Goal: Task Accomplishment & Management: Manage account settings

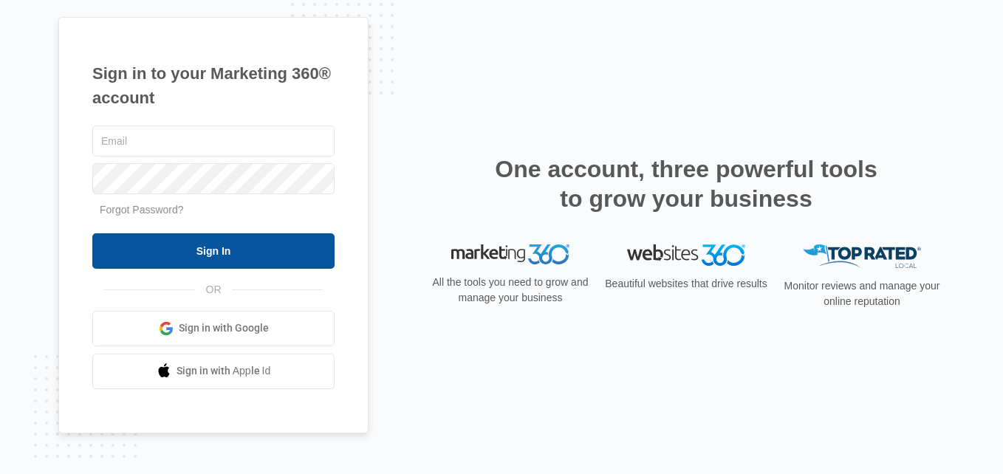
type input "[EMAIL_ADDRESS][DOMAIN_NAME]"
click at [241, 248] on input "Sign In" at bounding box center [213, 250] width 242 height 35
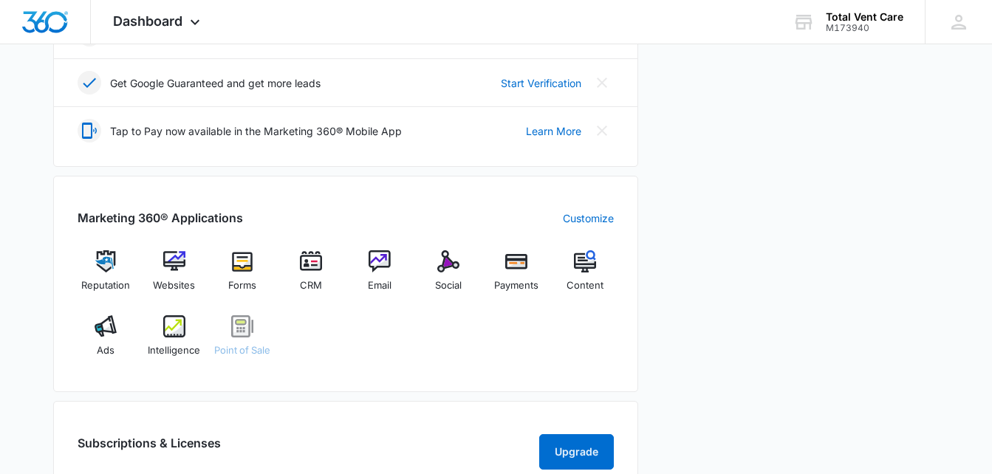
scroll to position [443, 0]
click at [514, 259] on img at bounding box center [516, 261] width 22 height 22
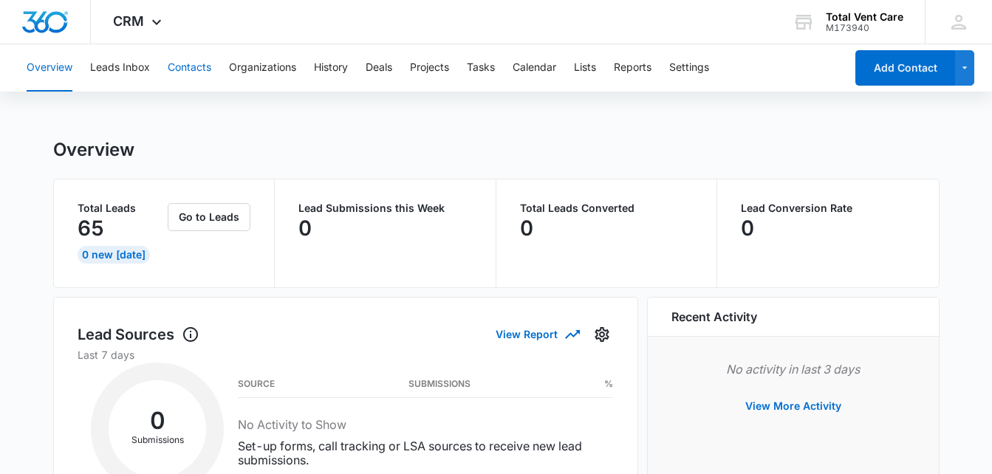
click at [185, 68] on button "Contacts" at bounding box center [190, 67] width 44 height 47
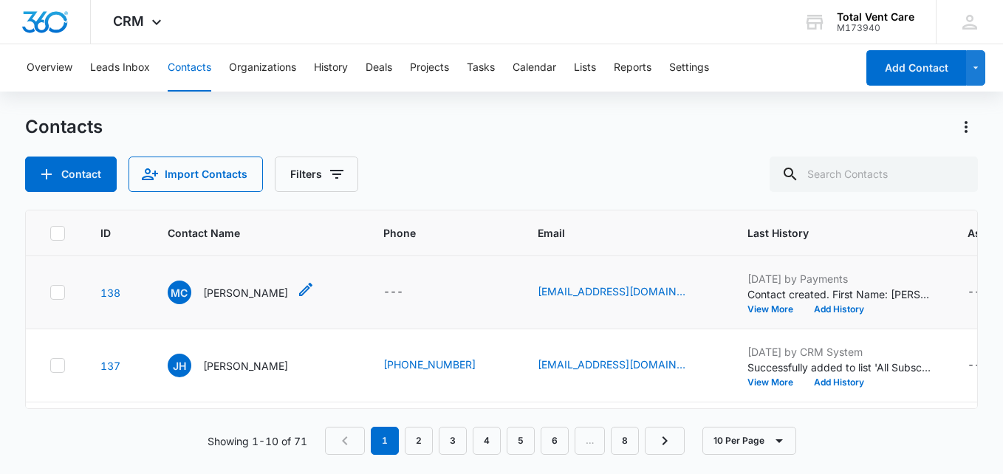
click at [267, 294] on p "Michael Covington" at bounding box center [245, 293] width 85 height 16
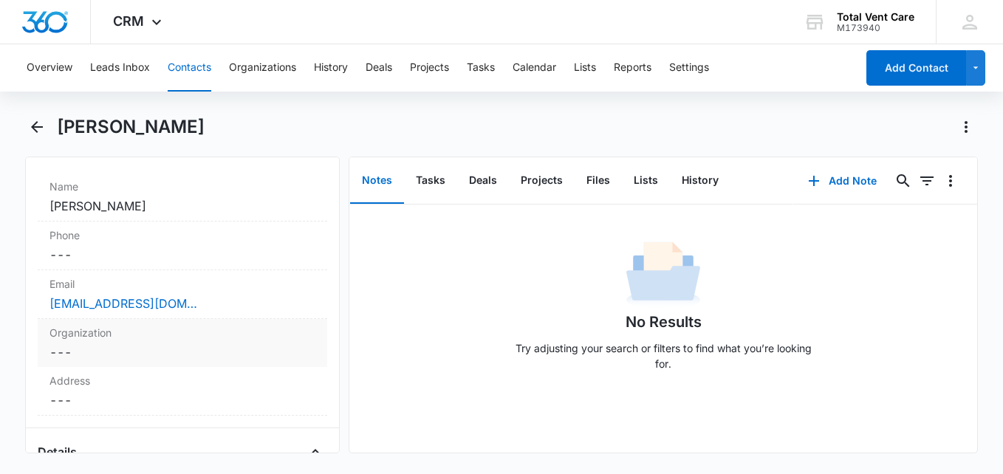
scroll to position [296, 0]
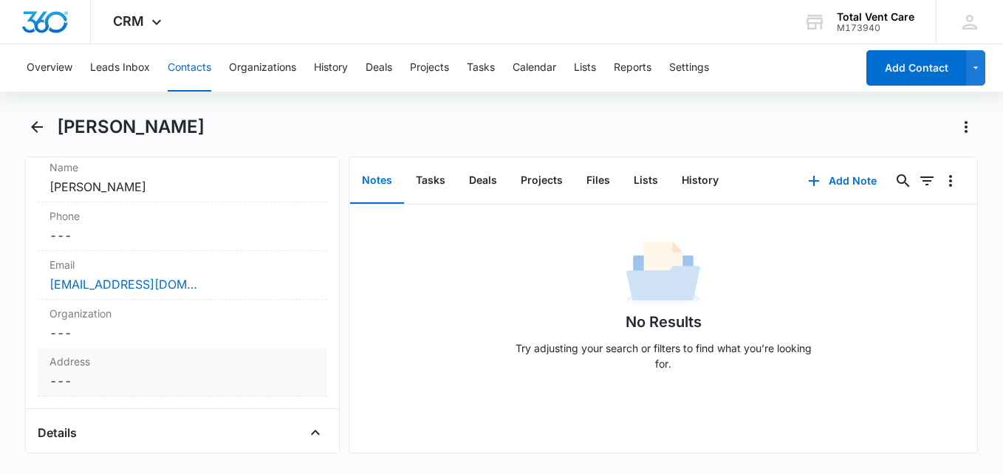
click at [62, 375] on dd "Cancel Save Changes ---" at bounding box center [183, 381] width 266 height 18
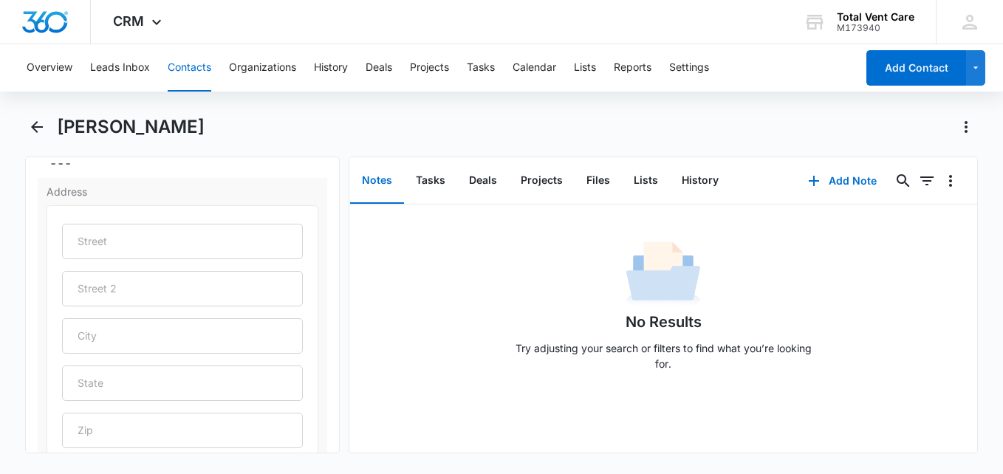
scroll to position [443, 0]
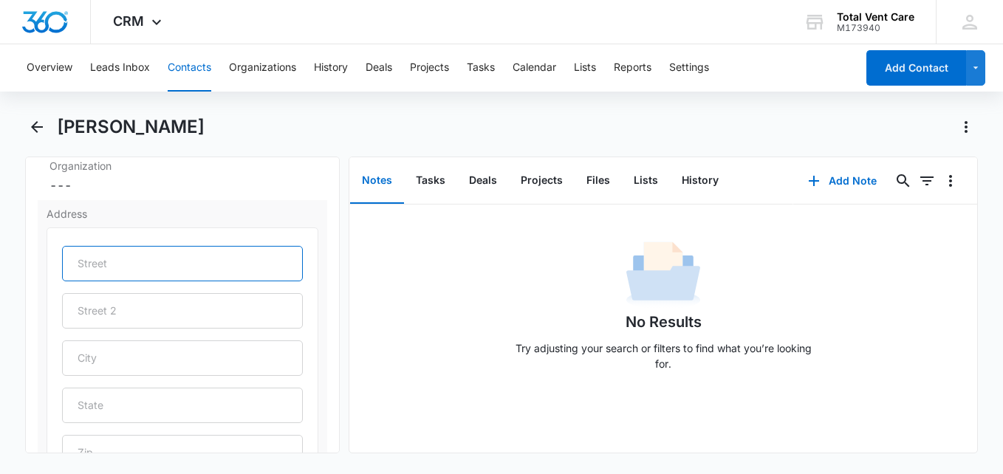
click at [112, 257] on input "text" at bounding box center [182, 263] width 241 height 35
type input "175 Willow Dr."
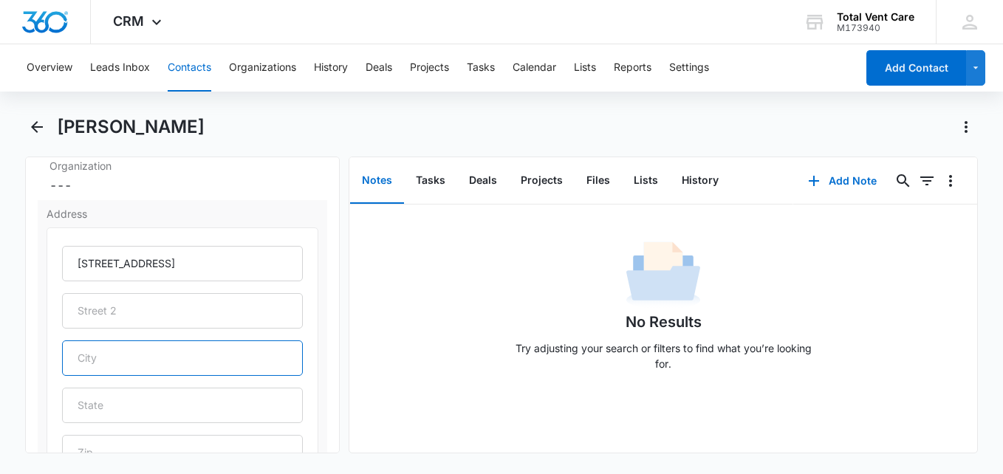
drag, startPoint x: 82, startPoint y: 359, endPoint x: 96, endPoint y: 359, distance: 14.0
click at [82, 359] on input "text" at bounding box center [182, 358] width 241 height 35
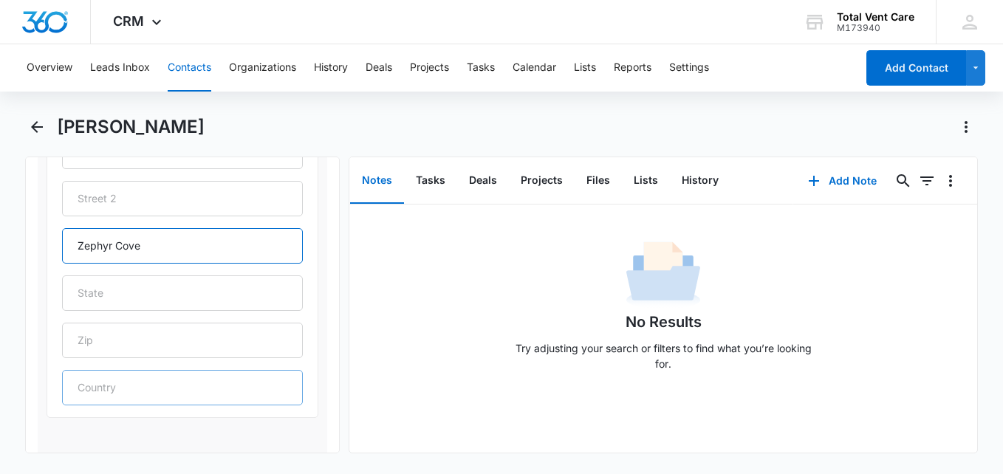
scroll to position [591, 0]
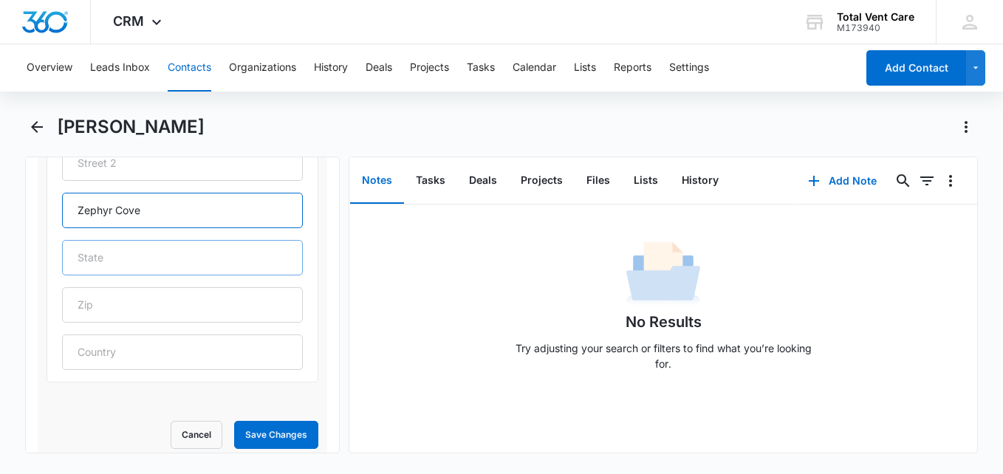
type input "Zephyr Cove"
click at [86, 259] on input "text" at bounding box center [182, 257] width 241 height 35
type input "NV."
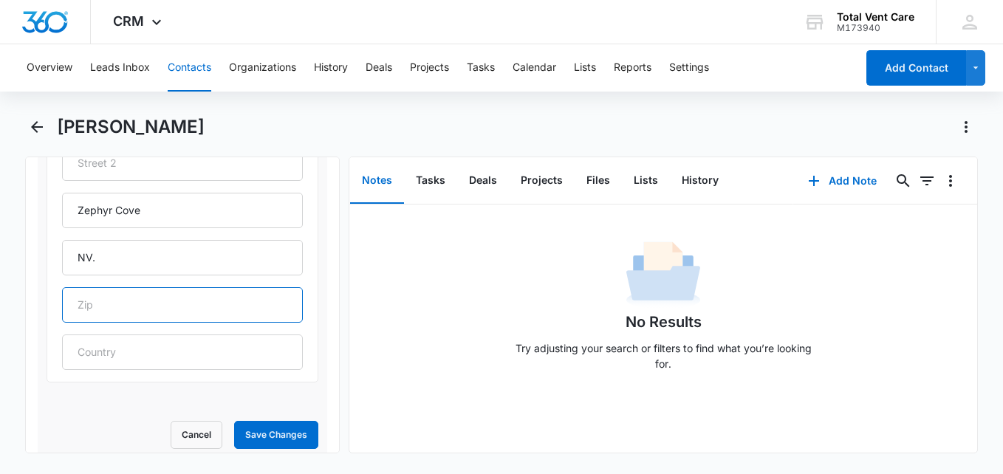
click at [86, 311] on input "text" at bounding box center [182, 304] width 241 height 35
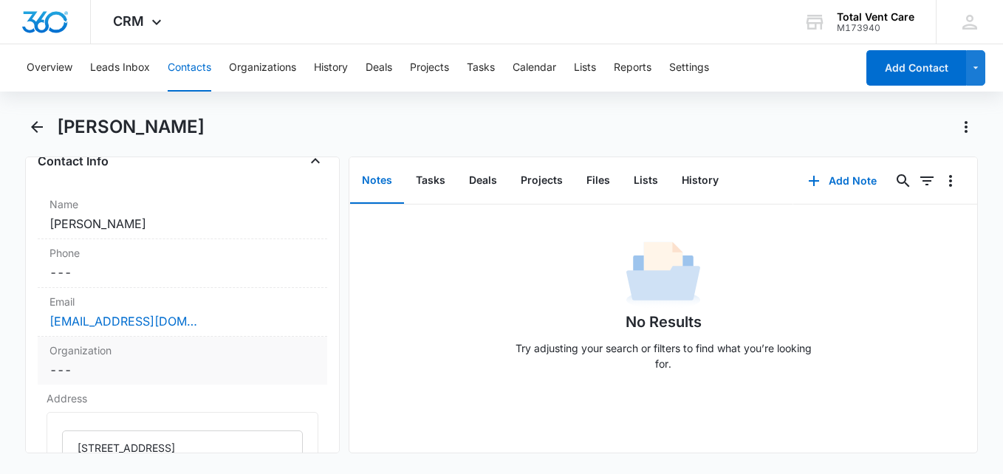
scroll to position [296, 0]
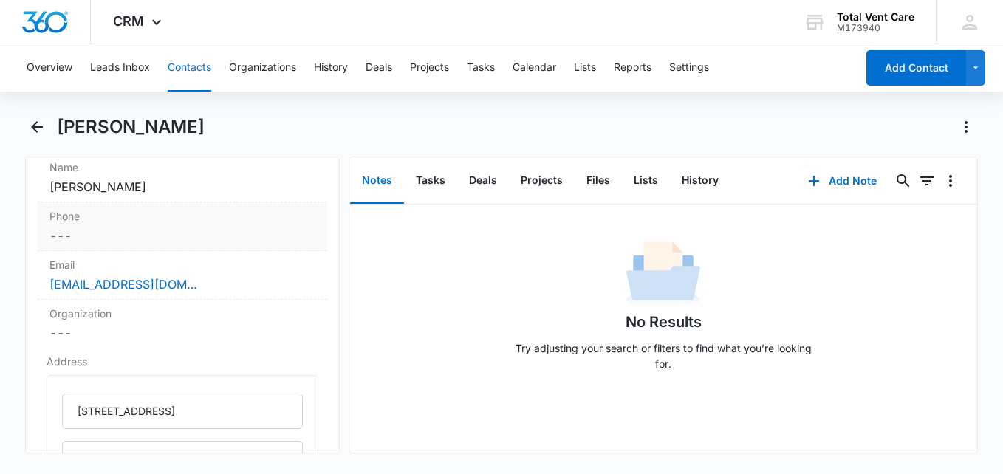
type input "89448"
click at [68, 229] on dd "Cancel Save Changes ---" at bounding box center [183, 236] width 266 height 18
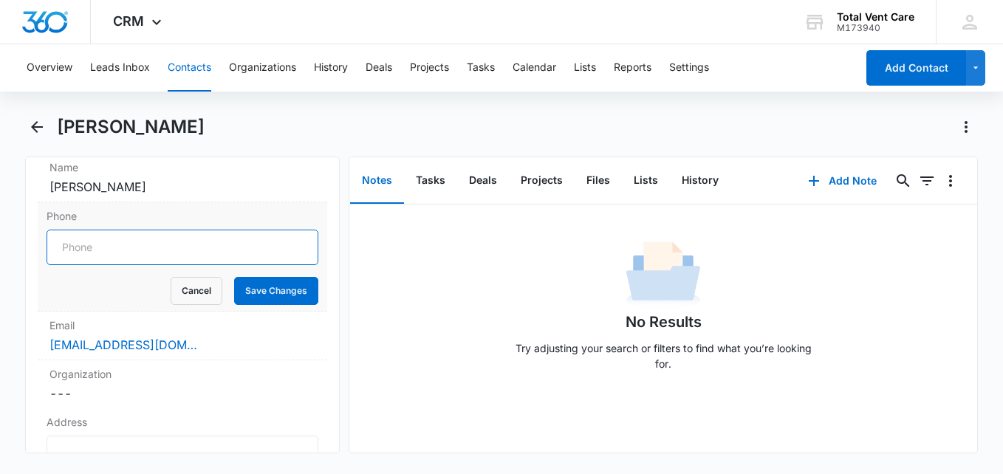
click at [93, 256] on input "Phone" at bounding box center [183, 247] width 272 height 35
type input "(720) 335-5775"
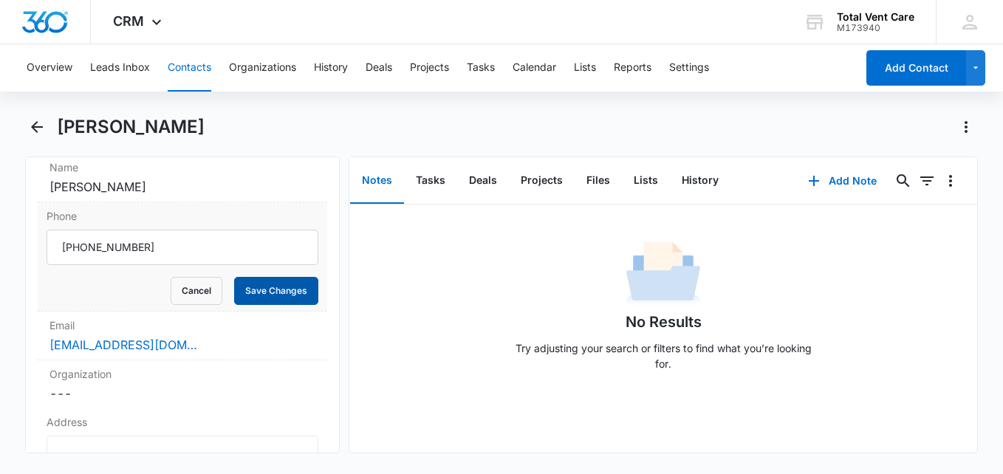
click at [280, 287] on button "Save Changes" at bounding box center [276, 291] width 84 height 28
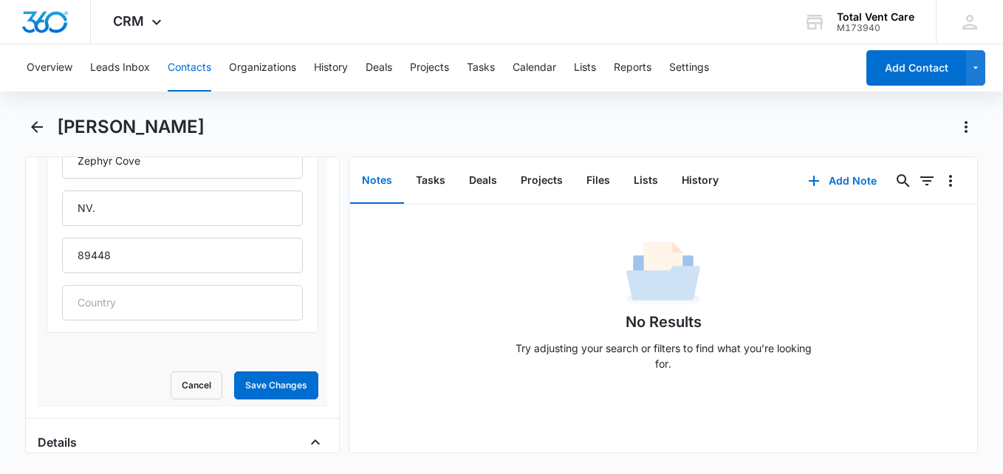
scroll to position [647, 0]
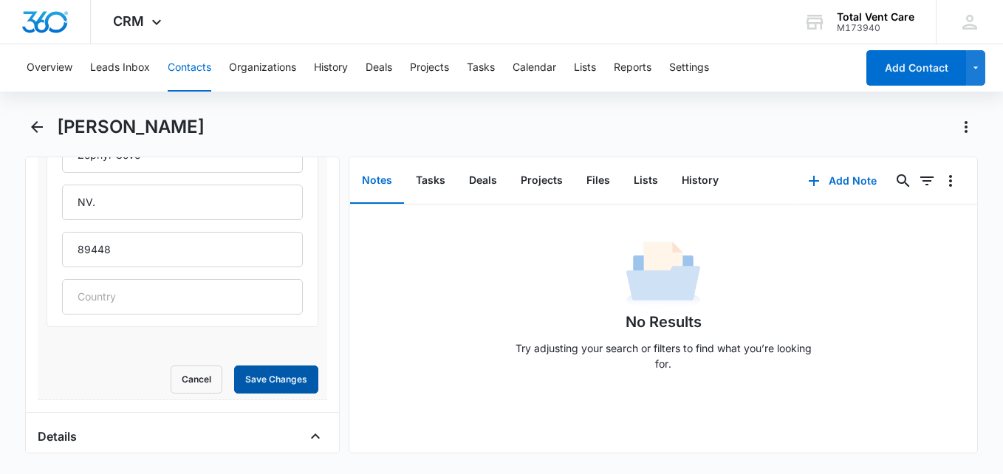
click at [274, 381] on button "Save Changes" at bounding box center [276, 380] width 84 height 28
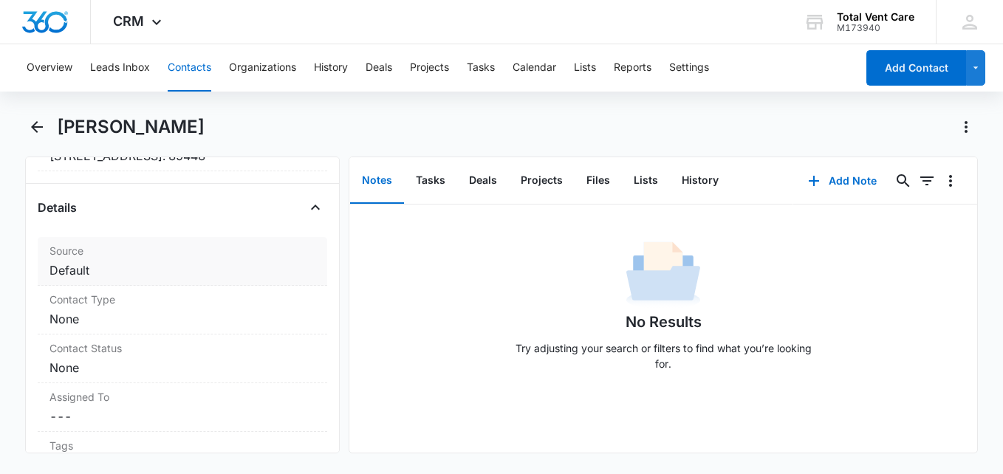
scroll to position [545, 0]
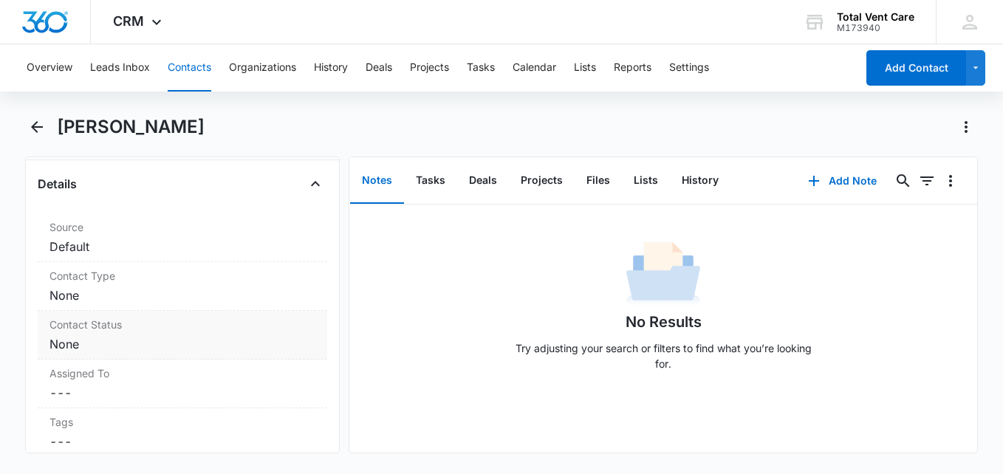
click at [100, 336] on dd "Cancel Save Changes None" at bounding box center [183, 344] width 266 height 18
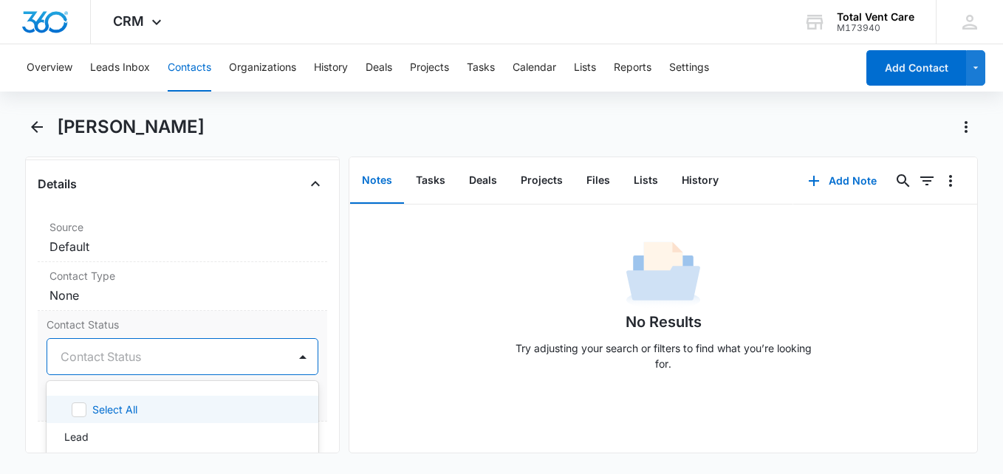
drag, startPoint x: 55, startPoint y: 345, endPoint x: 62, endPoint y: 347, distance: 7.7
click at [55, 345] on div "Contact Status" at bounding box center [167, 356] width 241 height 35
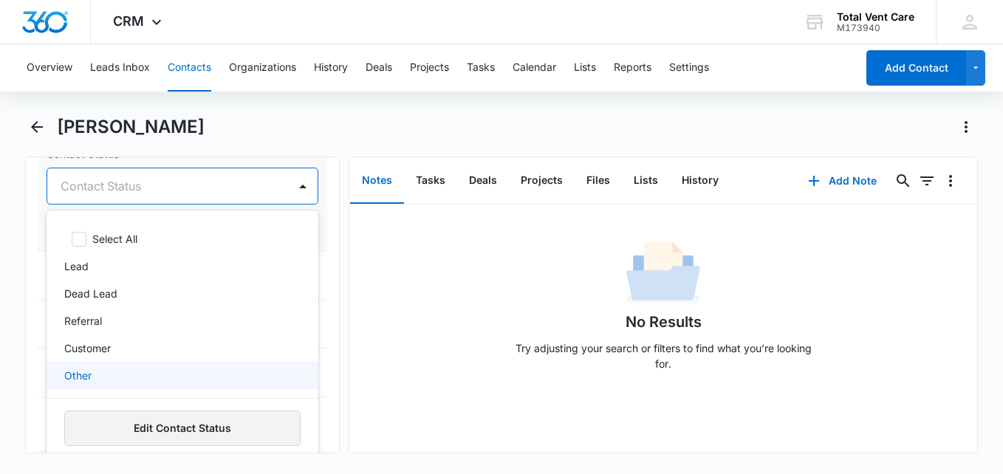
scroll to position [766, 0]
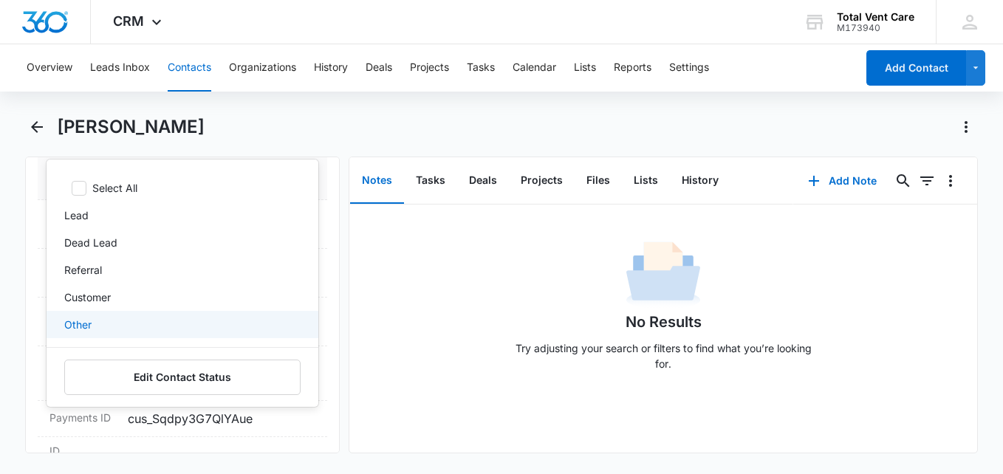
click at [79, 324] on p "Other" at bounding box center [77, 325] width 27 height 16
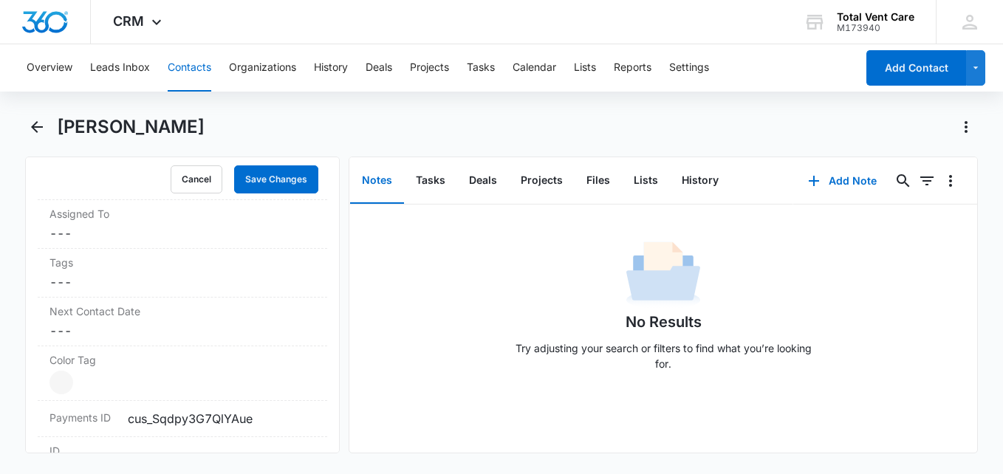
click at [401, 299] on div "No Results Try adjusting your search or filters to find what you’re looking for." at bounding box center [663, 310] width 628 height 146
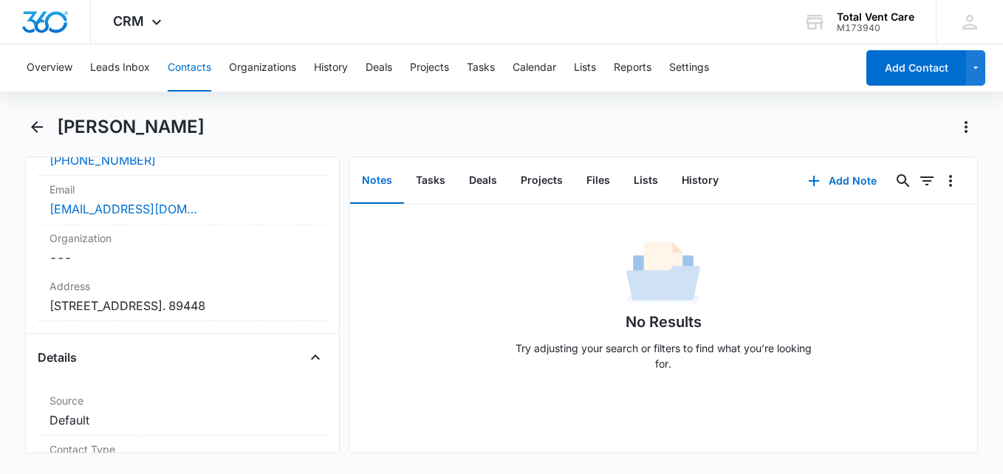
scroll to position [397, 0]
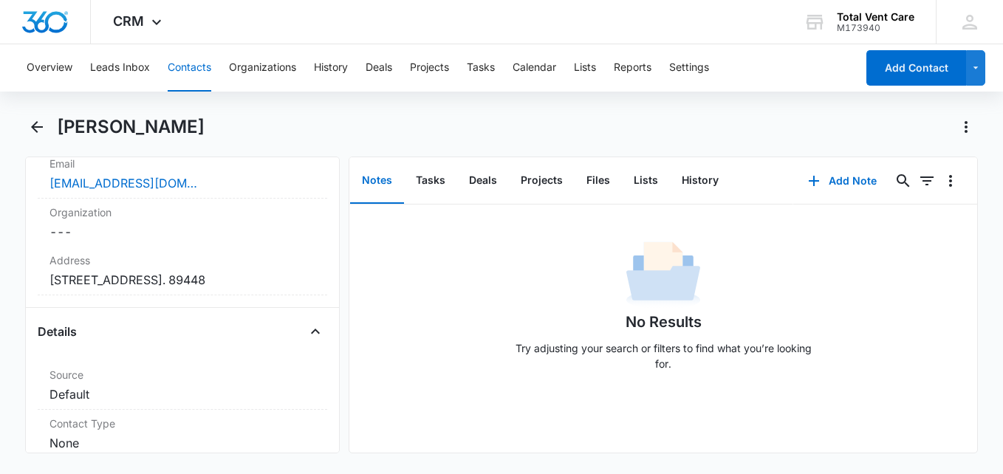
click at [378, 182] on button "Notes" at bounding box center [377, 181] width 54 height 46
click at [433, 258] on div "No Results Try adjusting your search or filters to find what you’re looking for." at bounding box center [663, 310] width 628 height 146
click at [829, 180] on button "Add Note" at bounding box center [843, 180] width 98 height 35
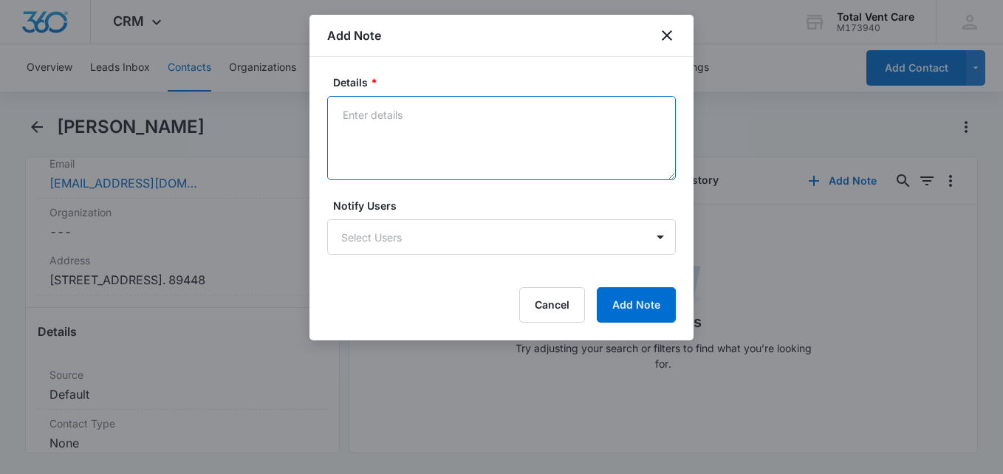
click at [362, 113] on textarea "Details *" at bounding box center [501, 138] width 349 height 84
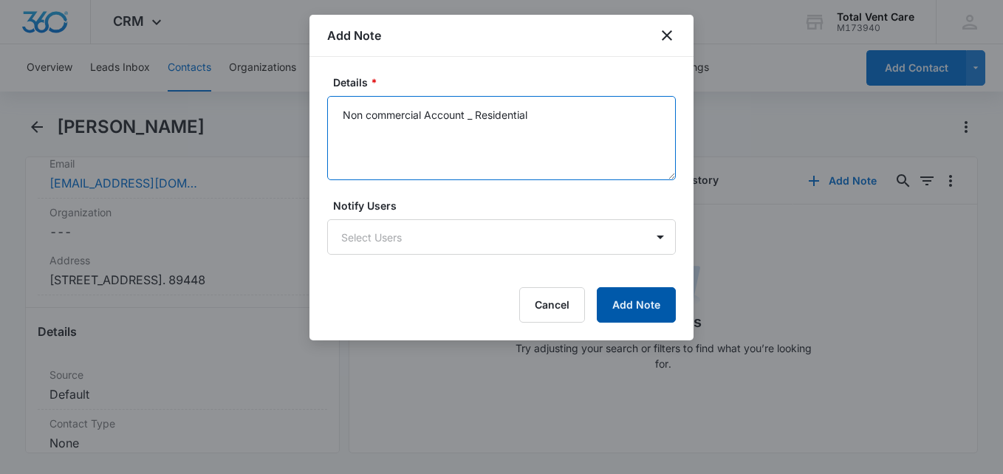
type textarea "Non commercial Account _ Residential"
click at [645, 301] on button "Add Note" at bounding box center [636, 304] width 79 height 35
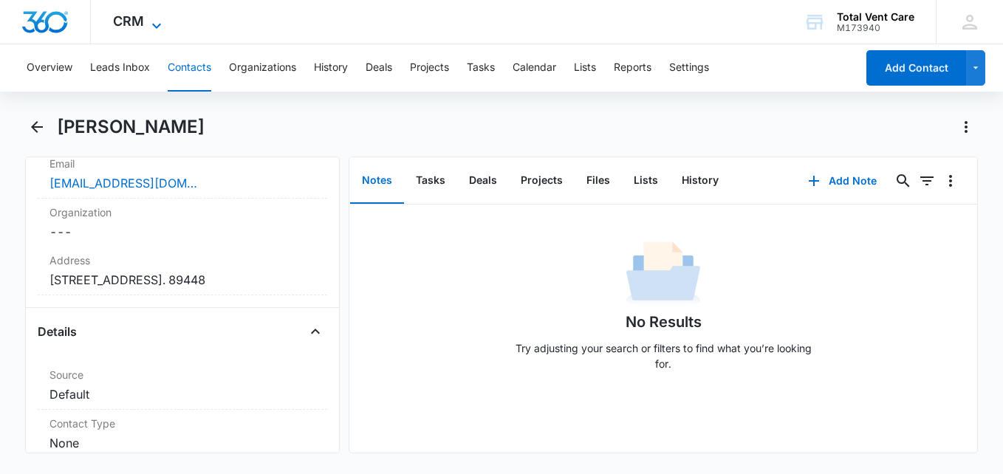
click at [139, 18] on span "CRM" at bounding box center [128, 21] width 31 height 16
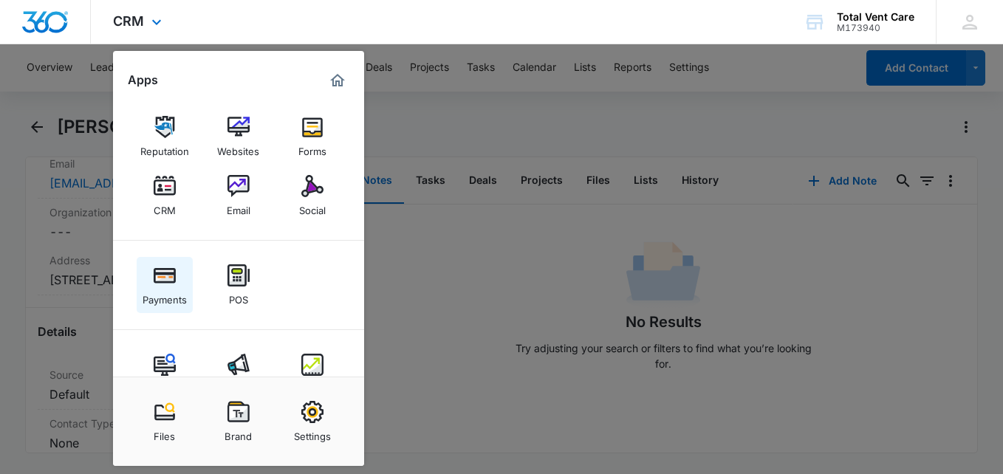
click at [168, 282] on img at bounding box center [165, 276] width 22 height 22
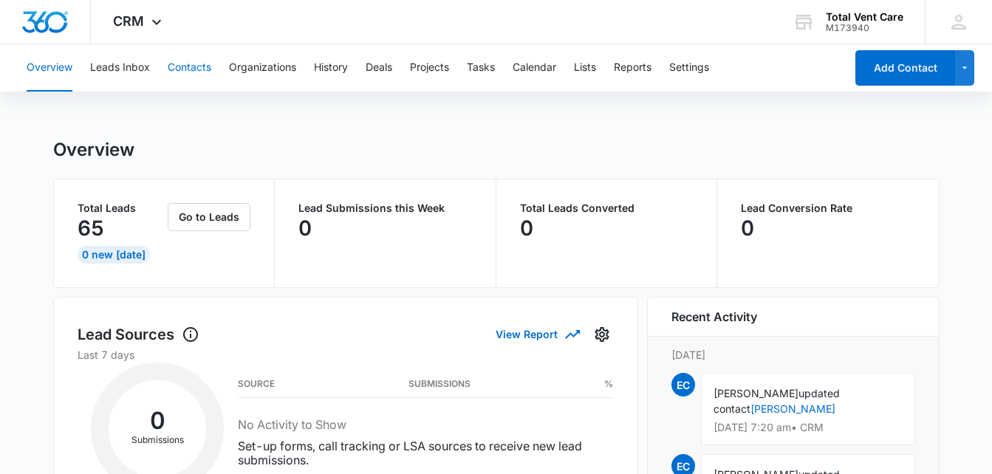
click at [186, 55] on button "Contacts" at bounding box center [190, 67] width 44 height 47
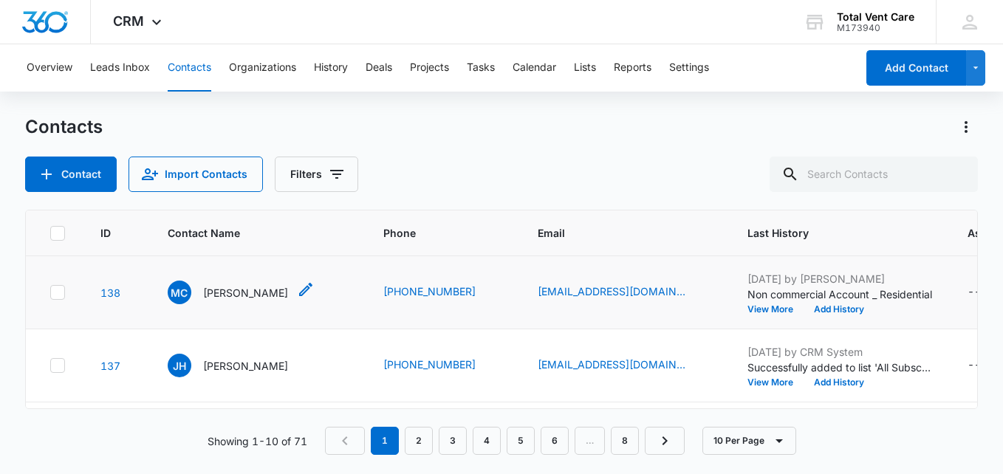
click at [309, 299] on icon "Contact Name - Michael Covington - Select to Edit Field" at bounding box center [306, 290] width 18 height 18
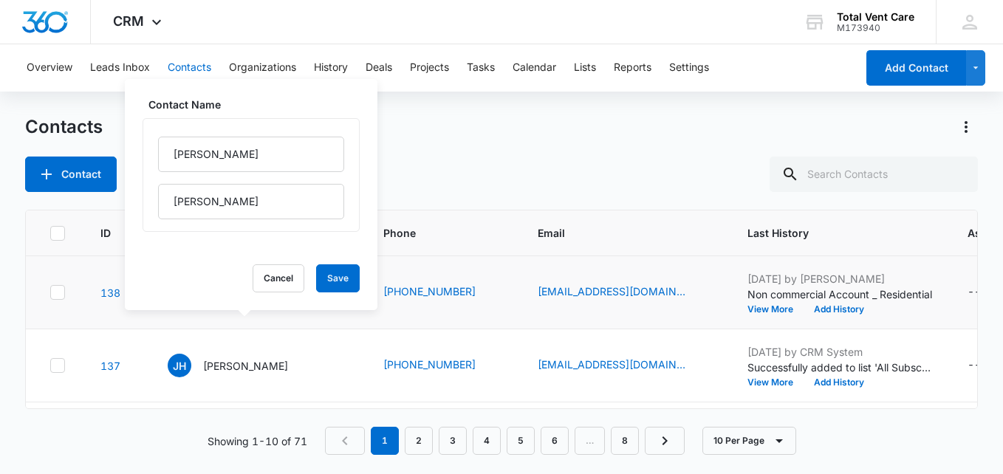
click at [199, 330] on td "MC Michael Covington Contact Name Michael Covington Cancel Save" at bounding box center [258, 292] width 216 height 73
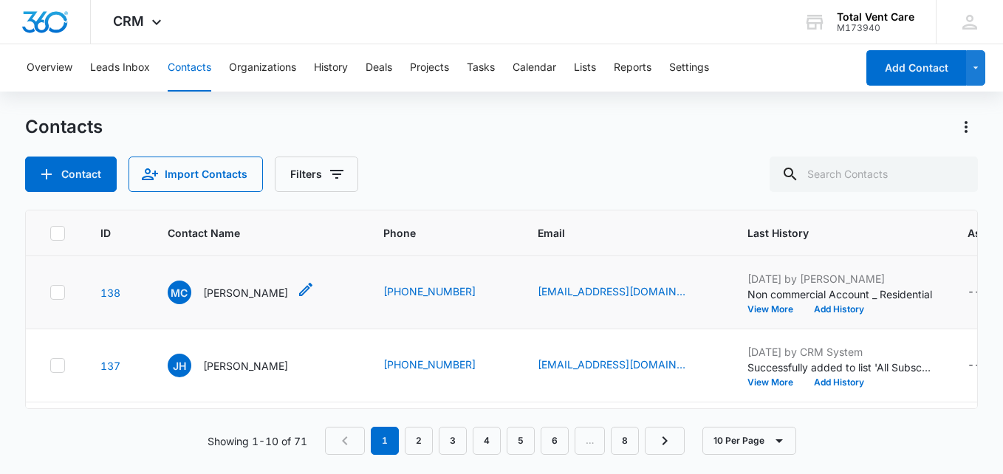
click at [227, 301] on p "Michael Covington" at bounding box center [245, 293] width 85 height 16
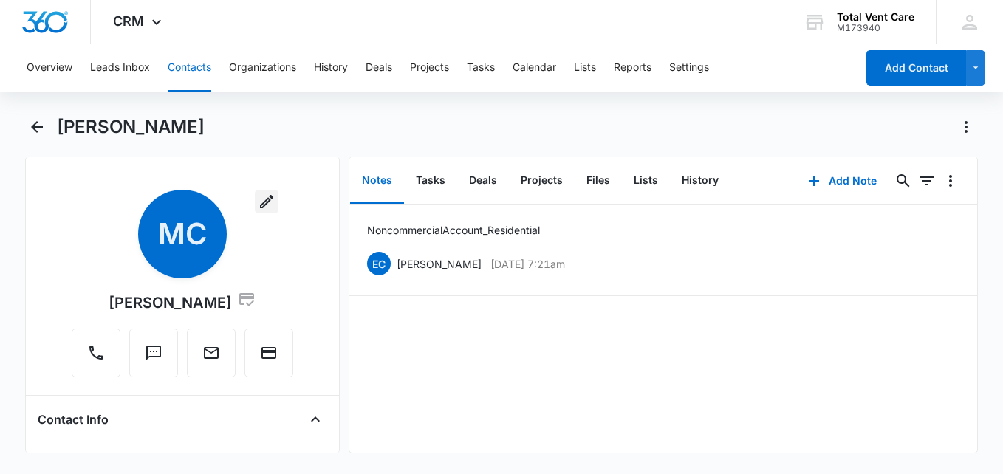
click at [262, 194] on icon "button" at bounding box center [267, 202] width 18 height 18
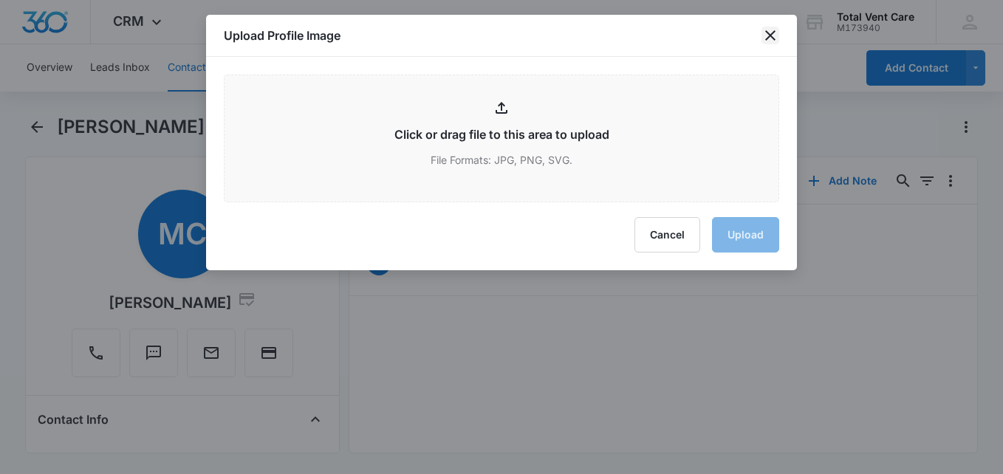
click at [768, 30] on icon "close" at bounding box center [771, 36] width 18 height 18
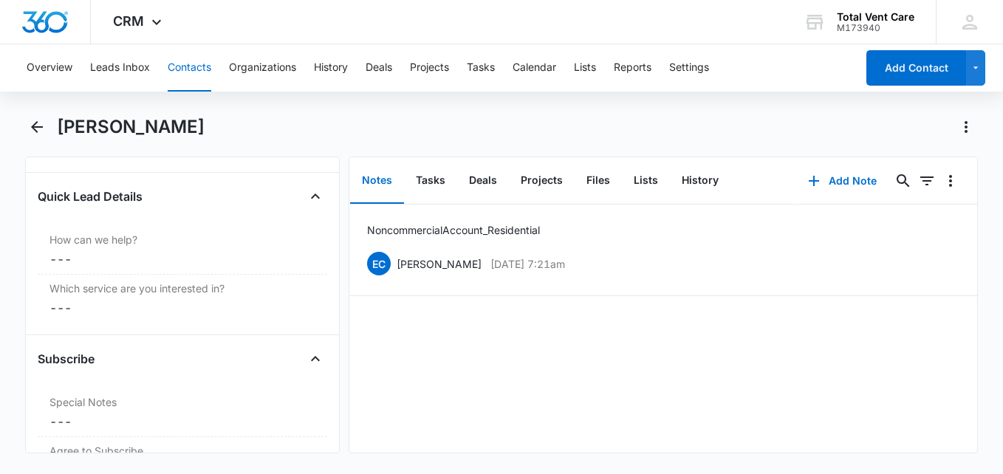
scroll to position [1391, 0]
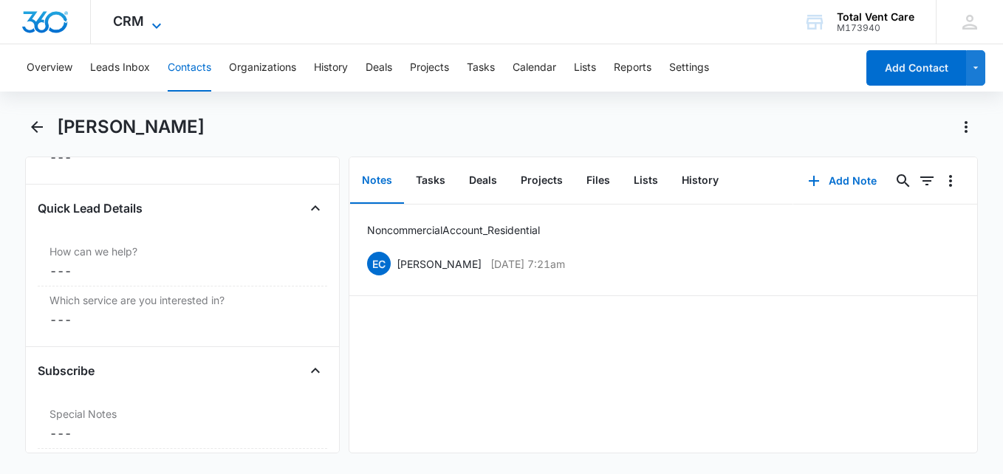
click at [132, 18] on span "CRM" at bounding box center [128, 21] width 31 height 16
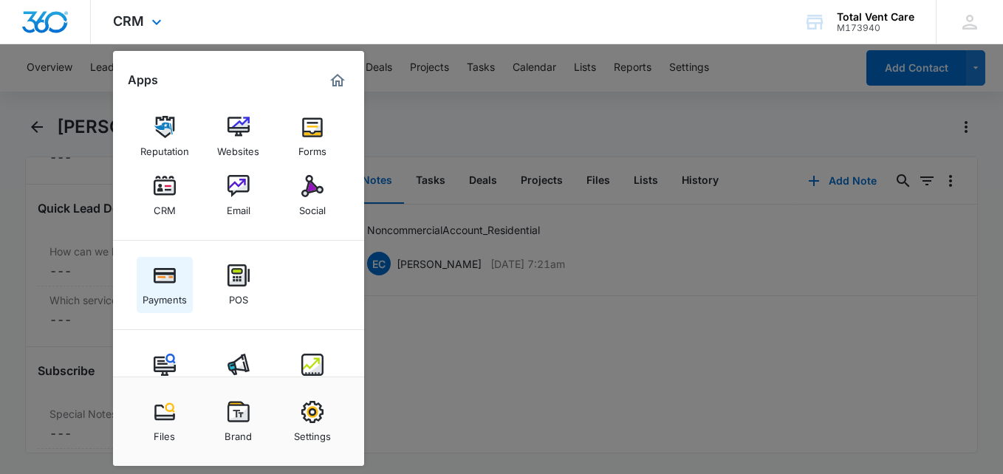
click at [165, 270] on img at bounding box center [165, 276] width 22 height 22
